Goal: Leave review/rating

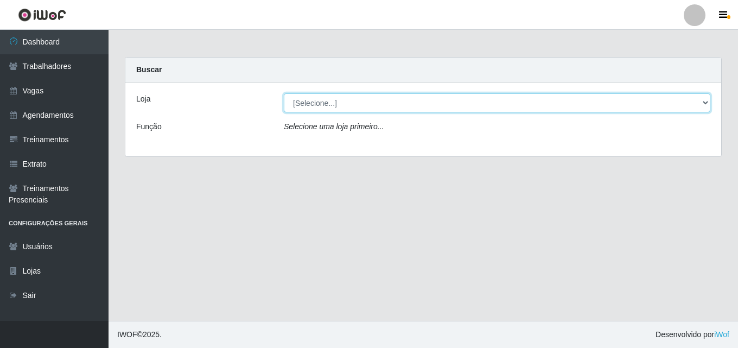
click at [326, 105] on select "[Selecione...] Chinatown Sushimi - [GEOGRAPHIC_DATA]" at bounding box center [497, 102] width 426 height 19
select select "357"
click at [284, 93] on select "[Selecione...] Chinatown Sushimi - [GEOGRAPHIC_DATA]" at bounding box center [497, 102] width 426 height 19
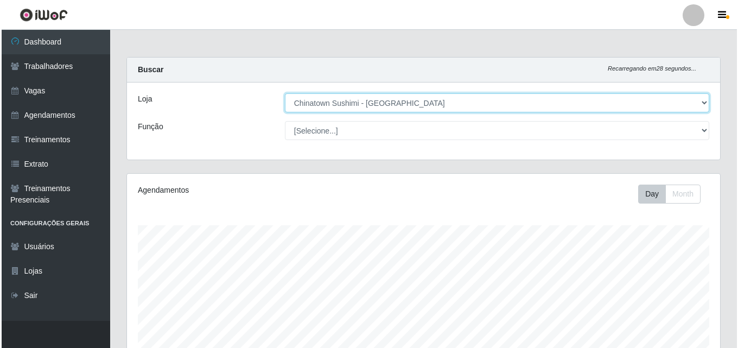
scroll to position [247, 0]
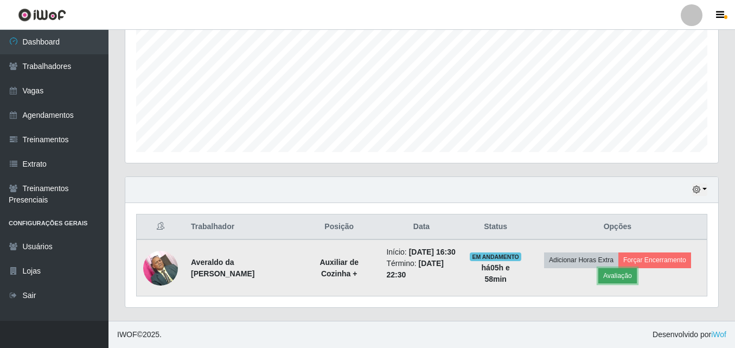
click at [627, 268] on button "Avaliação" at bounding box center [617, 275] width 39 height 15
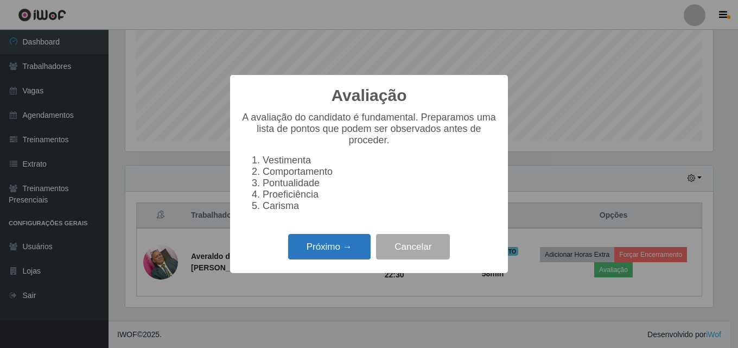
click at [326, 250] on button "Próximo →" at bounding box center [329, 246] width 82 height 25
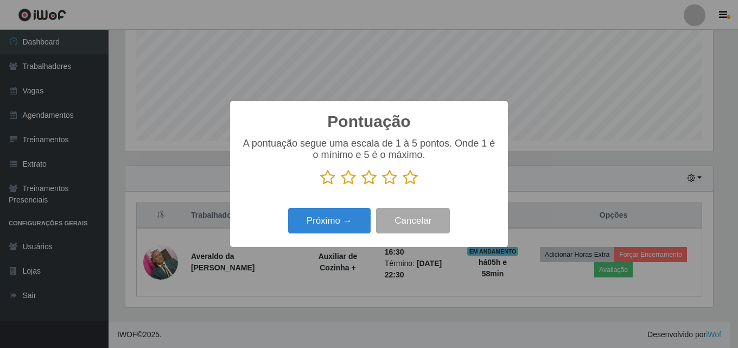
scroll to position [542103, 541741]
click at [402, 178] on icon at bounding box center [409, 177] width 15 height 16
click at [402, 185] on input "radio" at bounding box center [402, 185] width 0 height 0
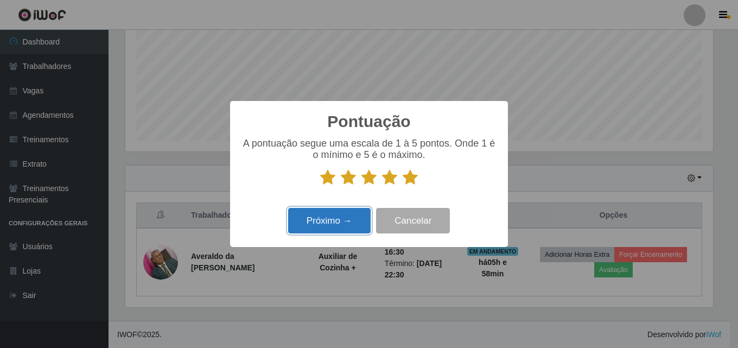
click at [325, 219] on button "Próximo →" at bounding box center [329, 220] width 82 height 25
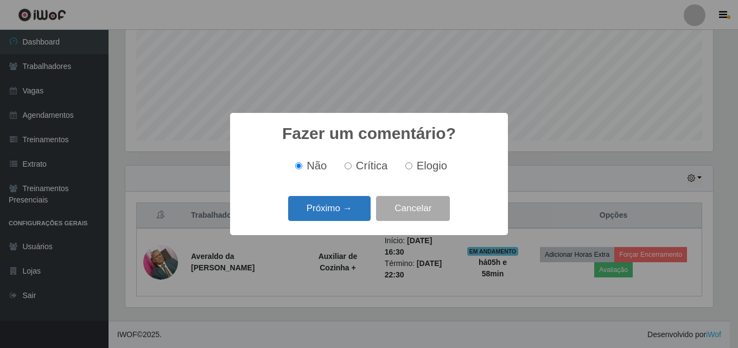
click at [347, 204] on button "Próximo →" at bounding box center [329, 208] width 82 height 25
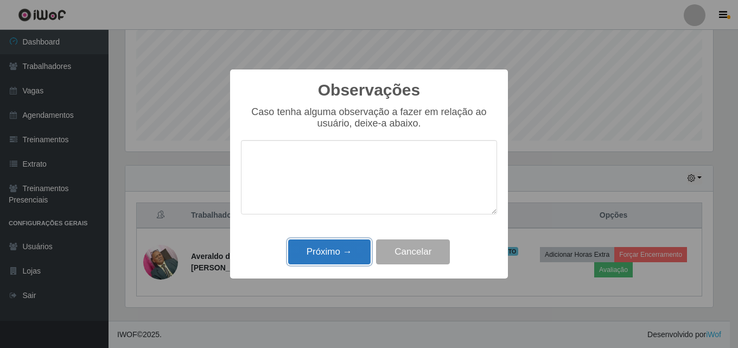
click at [328, 253] on button "Próximo →" at bounding box center [329, 251] width 82 height 25
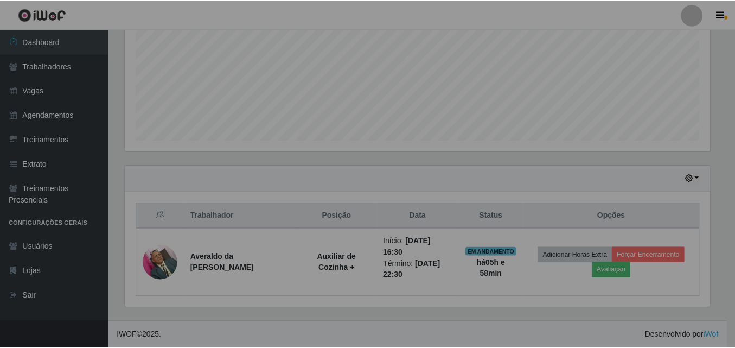
scroll to position [225, 593]
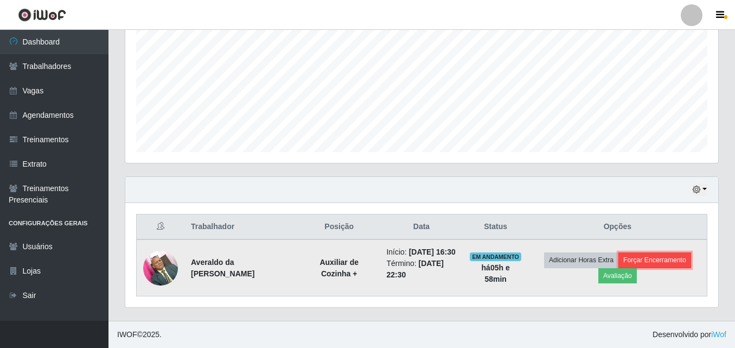
click at [661, 254] on button "Forçar Encerramento" at bounding box center [654, 259] width 73 height 15
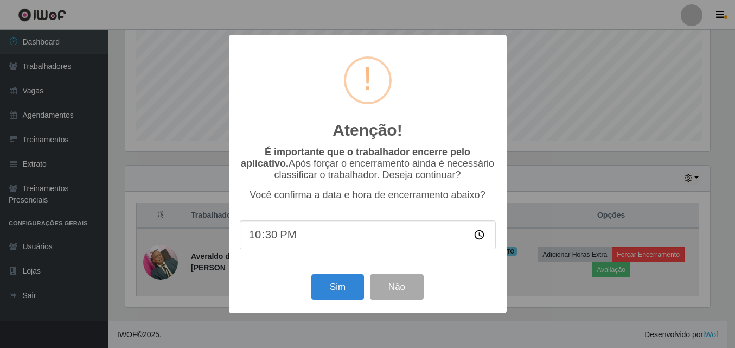
scroll to position [225, 587]
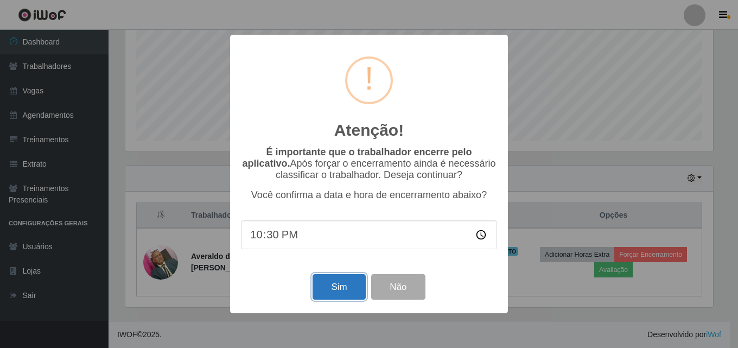
click at [334, 286] on button "Sim" at bounding box center [338, 286] width 53 height 25
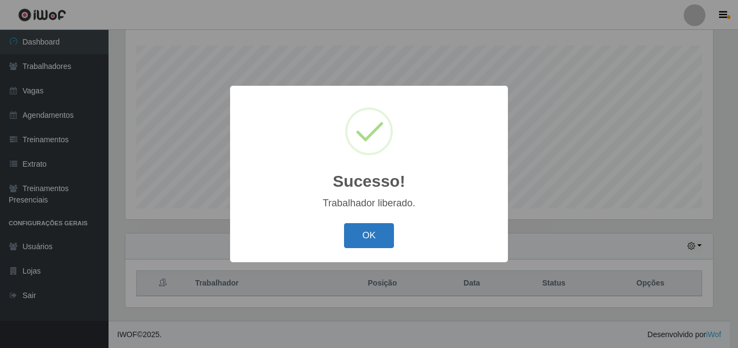
click at [369, 233] on button "OK" at bounding box center [369, 235] width 50 height 25
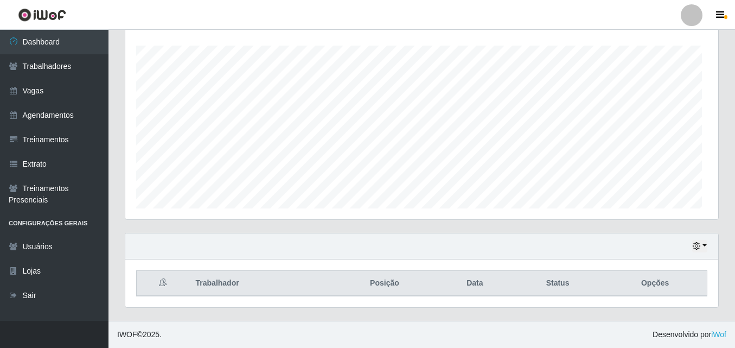
scroll to position [225, 593]
